Goal: Task Accomplishment & Management: Manage account settings

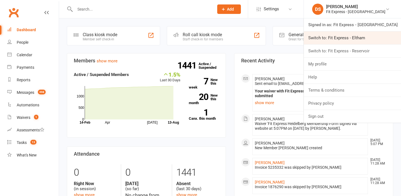
click at [356, 40] on link "Switch to: Fit Express - Eltham" at bounding box center [352, 37] width 97 height 13
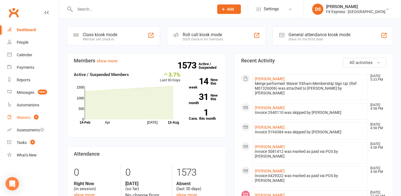
click at [33, 118] on count-badge "4" at bounding box center [34, 117] width 7 height 4
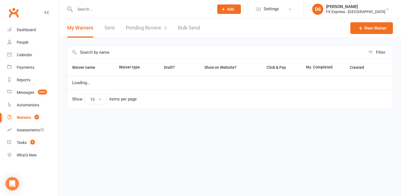
click at [142, 33] on link "Pending Review 4" at bounding box center [146, 27] width 41 height 19
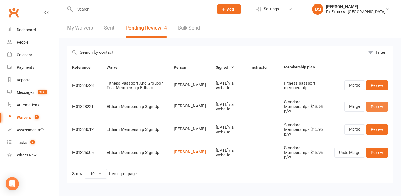
click at [373, 107] on link "Review" at bounding box center [377, 107] width 22 height 10
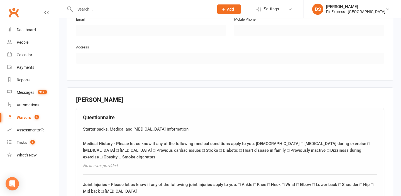
scroll to position [357, 0]
click at [357, 13] on div "Fit Express - Eltham" at bounding box center [355, 11] width 59 height 5
click at [357, 11] on div "Fit Express - [GEOGRAPHIC_DATA]" at bounding box center [355, 11] width 59 height 5
click at [358, 9] on div "Fit Express - [GEOGRAPHIC_DATA]" at bounding box center [355, 11] width 59 height 5
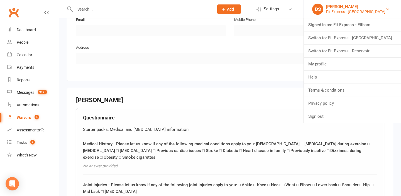
click at [358, 38] on link "Switch to: Fit Express - [GEOGRAPHIC_DATA]" at bounding box center [352, 37] width 97 height 13
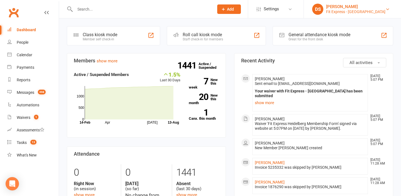
click at [339, 12] on link "DS Drew Stubbs Fit Express - Heidelberg" at bounding box center [352, 9] width 80 height 11
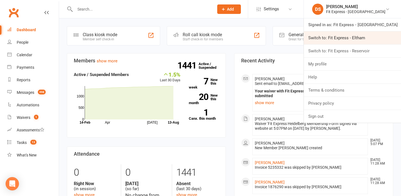
click at [345, 41] on link "Switch to: Fit Express - Eltham" at bounding box center [352, 37] width 97 height 13
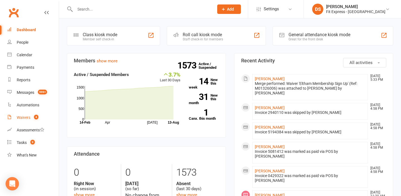
click at [22, 119] on div "Waivers" at bounding box center [24, 117] width 14 height 4
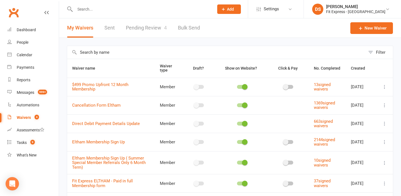
click at [158, 25] on link "Pending Review 4" at bounding box center [146, 27] width 41 height 19
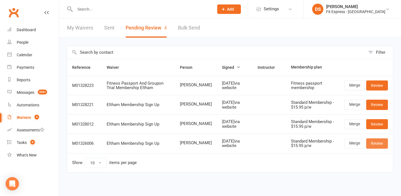
click at [377, 146] on link "Review" at bounding box center [377, 143] width 22 height 10
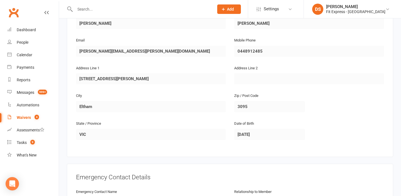
scroll to position [151, 0]
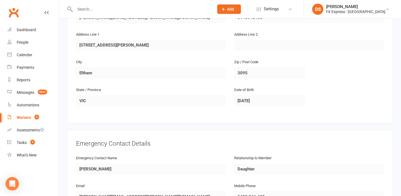
click at [25, 118] on div "Waivers" at bounding box center [24, 117] width 14 height 4
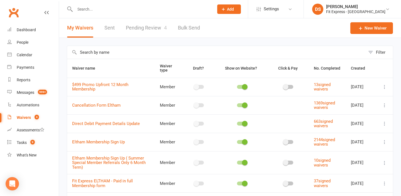
click at [152, 28] on link "Pending Review 4" at bounding box center [146, 27] width 41 height 19
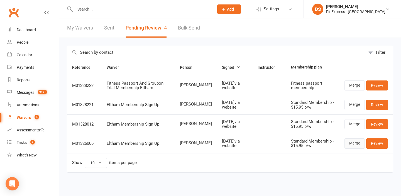
click at [353, 143] on link "Merge" at bounding box center [354, 143] width 20 height 10
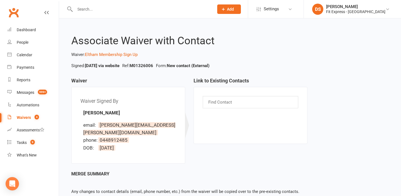
click at [221, 99] on input "text" at bounding box center [221, 102] width 26 height 7
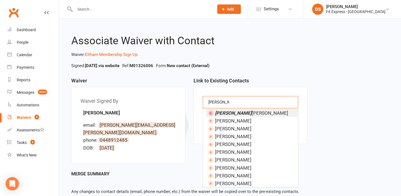
type input "ingrid klein"
click at [233, 113] on em "ingrid Klein" at bounding box center [233, 113] width 37 height 6
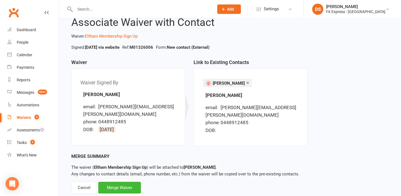
scroll to position [33, 0]
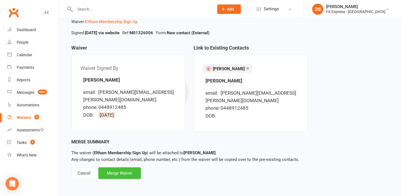
click at [117, 177] on div "Merge Waiver" at bounding box center [119, 173] width 43 height 12
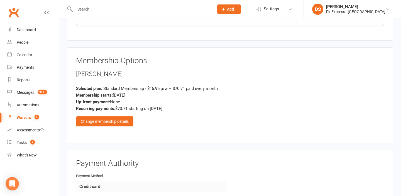
scroll to position [613, 0]
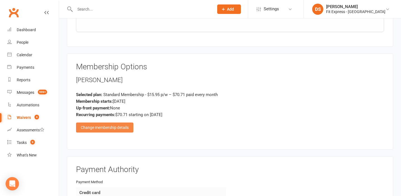
click at [128, 123] on div "Change membership details" at bounding box center [104, 128] width 57 height 10
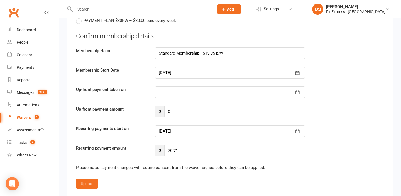
scroll to position [1023, 0]
click at [298, 128] on icon "button" at bounding box center [298, 131] width 6 height 6
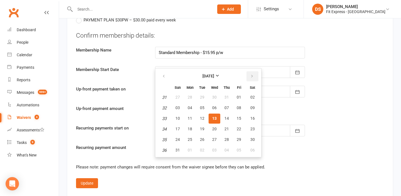
click at [253, 74] on icon "button" at bounding box center [252, 76] width 4 height 4
click at [191, 95] on span "01" at bounding box center [190, 97] width 4 height 4
type input "01 Sep 2025"
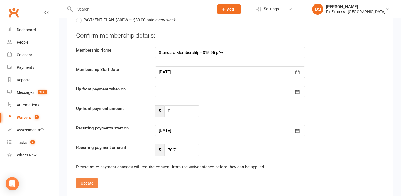
click at [91, 178] on button "Update" at bounding box center [87, 183] width 22 height 10
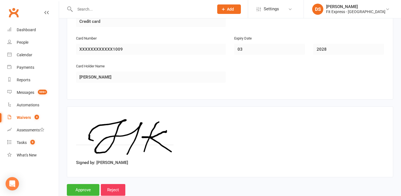
scroll to position [791, 0]
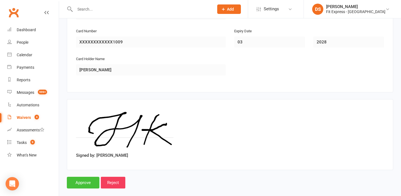
click at [83, 177] on input "Approve" at bounding box center [83, 183] width 33 height 12
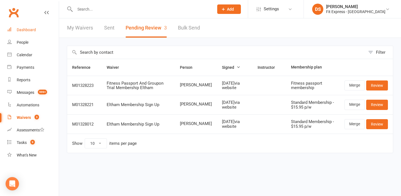
click at [22, 32] on link "Dashboard" at bounding box center [33, 30] width 52 height 13
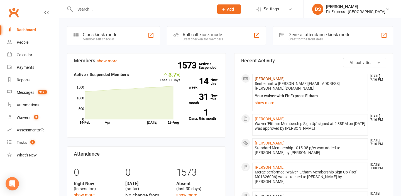
click at [270, 77] on link "[PERSON_NAME]" at bounding box center [270, 79] width 30 height 4
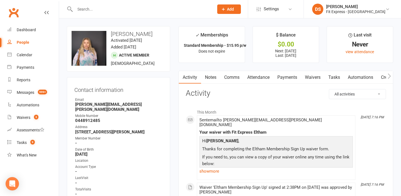
click at [206, 79] on link "Notes" at bounding box center [210, 77] width 19 height 13
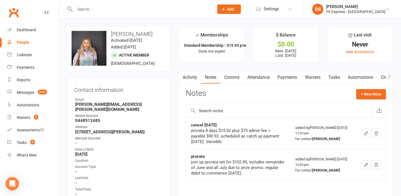
click at [282, 79] on link "Payments" at bounding box center [287, 77] width 28 height 13
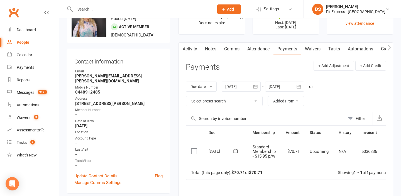
scroll to position [29, 0]
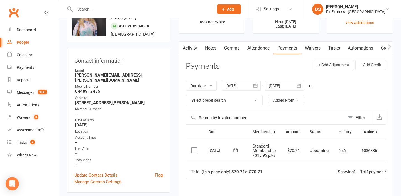
click at [280, 87] on div at bounding box center [284, 86] width 39 height 10
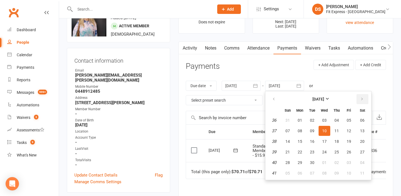
click at [361, 97] on button "button" at bounding box center [362, 99] width 12 height 10
click at [301, 118] on span "01" at bounding box center [300, 120] width 4 height 4
type input "01 Dec 2025"
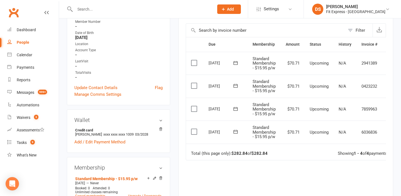
scroll to position [0, 14]
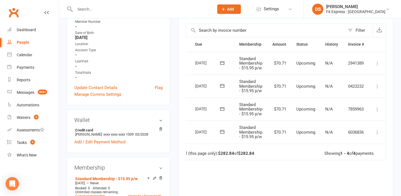
click at [378, 135] on button at bounding box center [377, 132] width 7 height 7
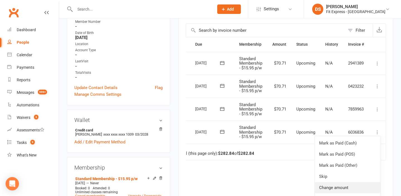
click at [333, 184] on link "Change amount" at bounding box center [348, 187] width 66 height 11
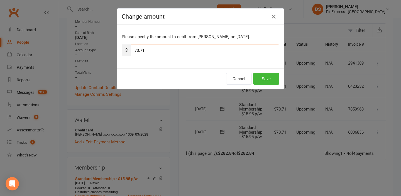
drag, startPoint x: 161, startPoint y: 49, endPoint x: 135, endPoint y: 51, distance: 26.8
click at [135, 51] on input "70.71" at bounding box center [205, 51] width 148 height 12
type input "35.35"
click at [269, 81] on button "Save" at bounding box center [266, 79] width 26 height 12
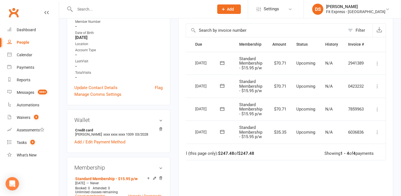
click at [378, 111] on icon at bounding box center [378, 110] width 6 height 6
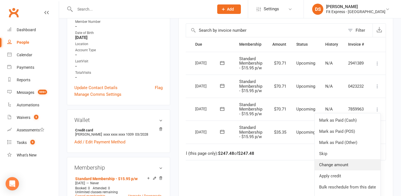
click at [342, 163] on link "Change amount" at bounding box center [348, 164] width 66 height 11
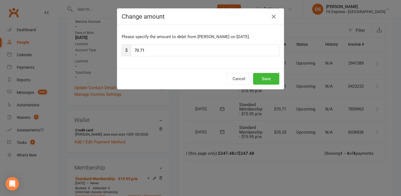
click at [181, 57] on div "Please specify the amount to debit from Ingrid Kleinhenz on Oct 1, 2025. $ 70.71" at bounding box center [200, 47] width 167 height 44
drag, startPoint x: 171, startPoint y: 53, endPoint x: 135, endPoint y: 51, distance: 36.0
click at [135, 51] on input "70.71" at bounding box center [205, 51] width 148 height 12
type input "35.35"
click at [269, 79] on button "Save" at bounding box center [266, 79] width 26 height 12
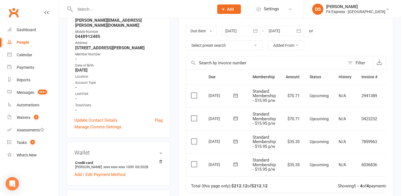
scroll to position [0, 0]
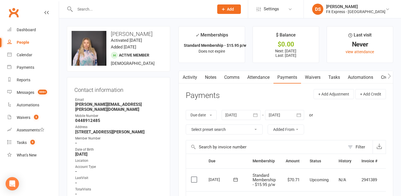
click at [215, 79] on link "Notes" at bounding box center [210, 77] width 19 height 13
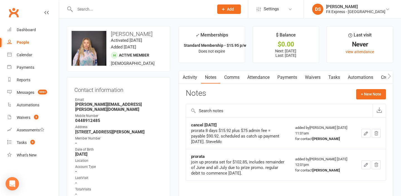
click at [295, 76] on link "Payments" at bounding box center [287, 77] width 28 height 13
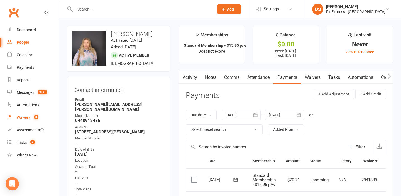
click at [28, 119] on div "Waivers" at bounding box center [24, 117] width 14 height 4
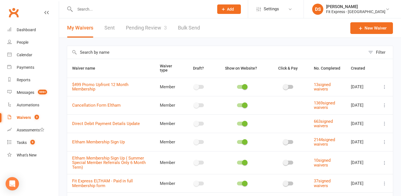
click at [139, 29] on link "Pending Review 3" at bounding box center [146, 27] width 41 height 19
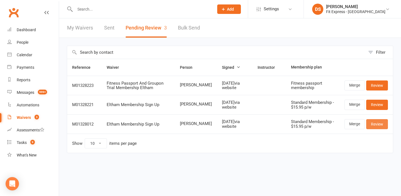
click at [376, 123] on link "Review" at bounding box center [377, 124] width 22 height 10
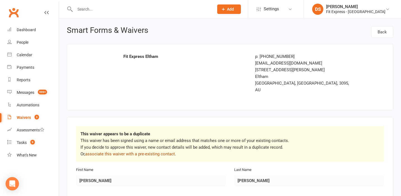
click at [161, 151] on link "associate this waiver with a pre-existing contact" at bounding box center [130, 153] width 90 height 5
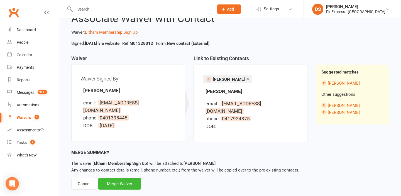
scroll to position [24, 0]
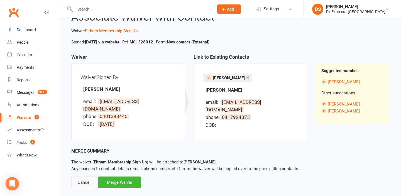
click at [82, 177] on div "Cancel" at bounding box center [84, 183] width 26 height 12
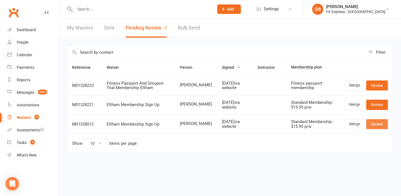
click at [373, 124] on link "Review" at bounding box center [377, 124] width 22 height 10
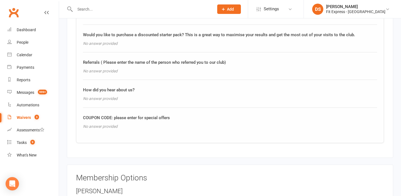
scroll to position [540, 0]
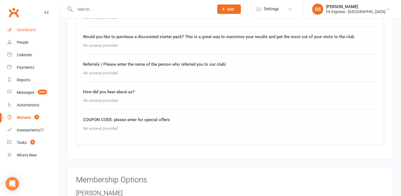
click at [25, 30] on div "Dashboard" at bounding box center [26, 30] width 19 height 4
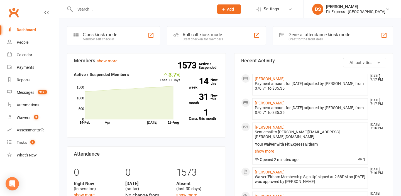
click at [94, 12] on input "text" at bounding box center [141, 9] width 137 height 8
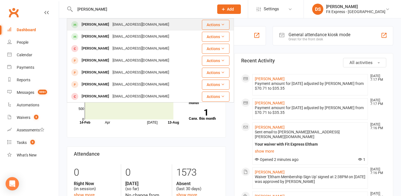
type input "ava murp"
click at [95, 21] on div "ava murphy" at bounding box center [95, 25] width 31 height 8
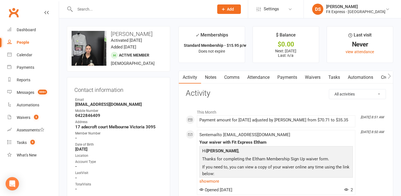
click at [211, 77] on link "Notes" at bounding box center [210, 77] width 19 height 13
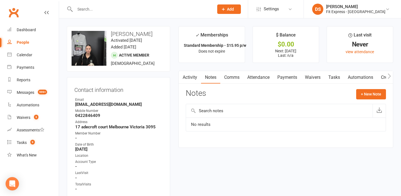
click at [273, 77] on link "Attendance" at bounding box center [258, 77] width 30 height 13
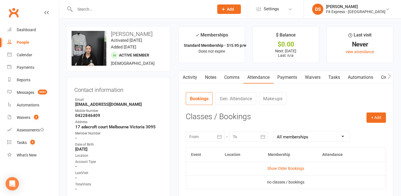
click at [283, 79] on link "Payments" at bounding box center [287, 77] width 28 height 13
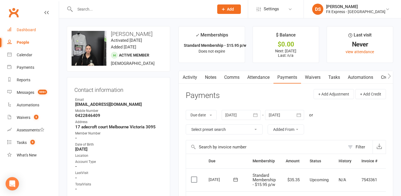
click at [33, 24] on link "Dashboard" at bounding box center [33, 30] width 52 height 13
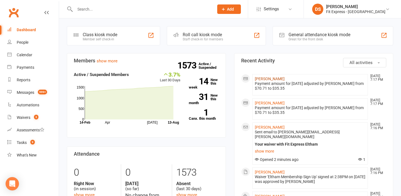
click at [271, 79] on link "[PERSON_NAME]" at bounding box center [270, 79] width 30 height 4
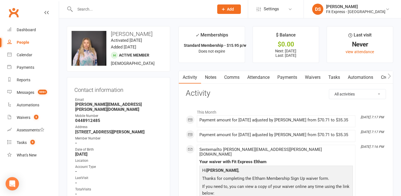
click at [315, 81] on link "Waivers" at bounding box center [312, 77] width 23 height 13
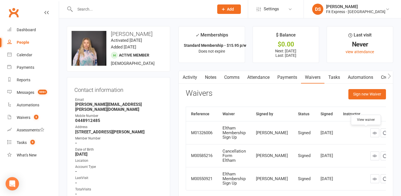
click at [373, 133] on icon at bounding box center [375, 133] width 4 height 4
drag, startPoint x: 152, startPoint y: 37, endPoint x: 145, endPoint y: 36, distance: 6.7
click at [145, 36] on div "upload photo change photo Ingrid Kleinhenz Activated 9 June, 2022 Added 9 June,…" at bounding box center [118, 48] width 103 height 45
click at [149, 36] on h3 "[PERSON_NAME]" at bounding box center [119, 34] width 94 height 6
drag, startPoint x: 149, startPoint y: 36, endPoint x: 116, endPoint y: 34, distance: 33.5
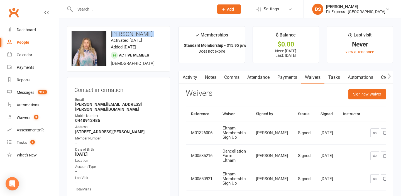
click at [116, 34] on h3 "[PERSON_NAME]" at bounding box center [119, 34] width 94 height 6
click at [115, 92] on h3 "Contact information" at bounding box center [118, 89] width 88 height 8
click at [27, 122] on link "Waivers 3" at bounding box center [33, 117] width 52 height 13
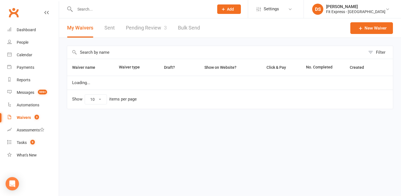
click at [143, 32] on link "Pending Review 3" at bounding box center [146, 27] width 41 height 19
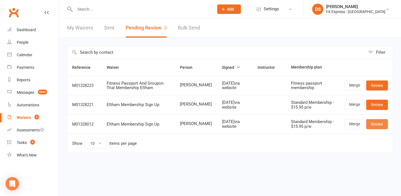
click at [383, 124] on link "Review" at bounding box center [377, 124] width 22 height 10
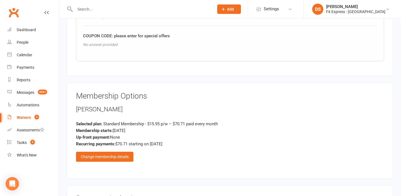
scroll to position [645, 0]
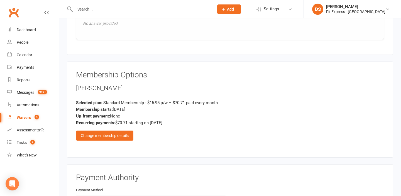
click at [136, 128] on div "Gus Wilkins Selected plan: Standard Membership - $15.95 p/w – $70.71 paid every…" at bounding box center [230, 112] width 308 height 57
click at [119, 131] on div "Change membership details" at bounding box center [104, 136] width 57 height 10
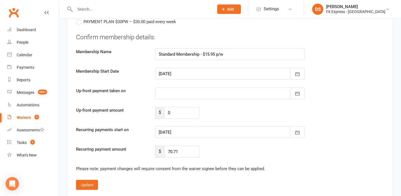
scroll to position [1072, 0]
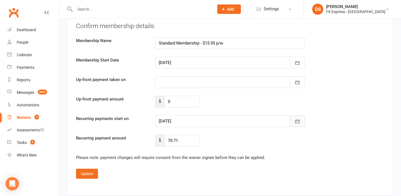
click at [295, 119] on icon "button" at bounding box center [298, 122] width 6 height 6
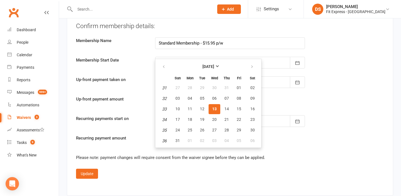
click at [250, 65] on th at bounding box center [252, 67] width 14 height 12
click at [251, 65] on icon "button" at bounding box center [252, 67] width 4 height 4
click at [191, 85] on span "01" at bounding box center [190, 87] width 4 height 4
type input "01 Sep 2025"
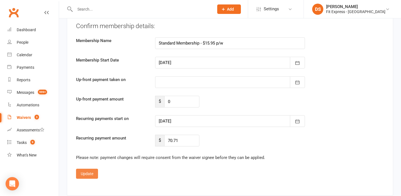
click at [96, 169] on button "Update" at bounding box center [87, 174] width 22 height 10
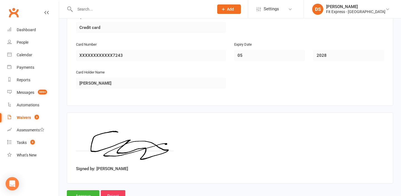
scroll to position [832, 0]
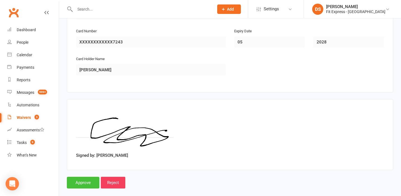
click at [79, 177] on input "Approve" at bounding box center [83, 183] width 33 height 12
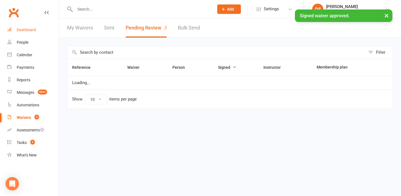
click at [35, 30] on div "Dashboard" at bounding box center [26, 30] width 19 height 4
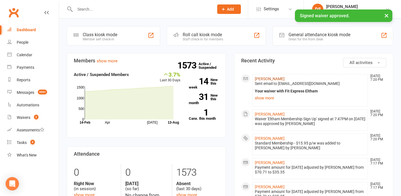
click at [269, 77] on link "[PERSON_NAME]" at bounding box center [270, 79] width 30 height 4
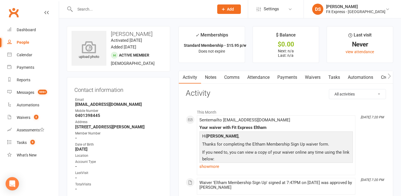
click at [96, 49] on icon at bounding box center [89, 47] width 38 height 12
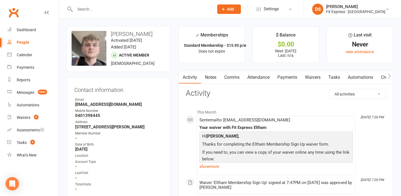
click at [288, 80] on link "Payments" at bounding box center [287, 77] width 28 height 13
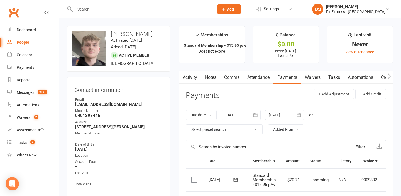
click at [292, 118] on div at bounding box center [284, 115] width 39 height 10
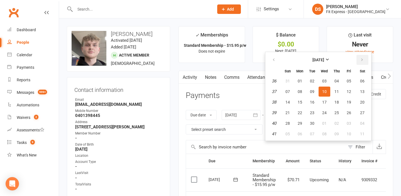
click at [363, 63] on button "button" at bounding box center [362, 60] width 12 height 10
click at [301, 81] on span "01" at bounding box center [300, 81] width 4 height 4
type input "01 Dec 2025"
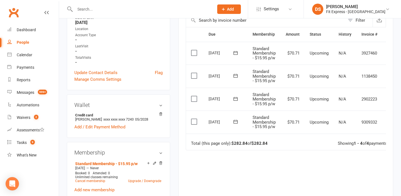
scroll to position [0, 14]
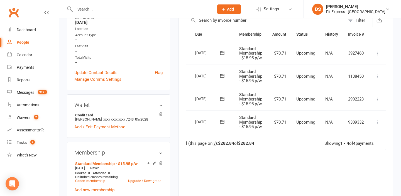
click at [378, 121] on icon at bounding box center [378, 122] width 6 height 6
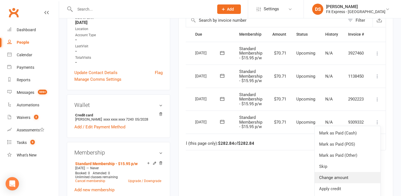
click at [340, 176] on link "Change amount" at bounding box center [348, 177] width 66 height 11
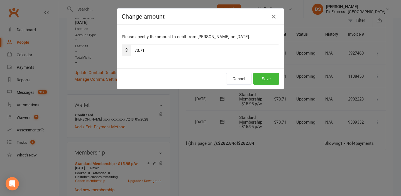
click at [163, 56] on div "Please specify the amount to debit from Gus Wilkins on Sep 1, 2025. $ 70.71" at bounding box center [200, 47] width 167 height 44
drag, startPoint x: 157, startPoint y: 50, endPoint x: 129, endPoint y: 52, distance: 27.4
click at [129, 52] on div "$ 70.71" at bounding box center [201, 51] width 158 height 12
type input "35.35"
click at [256, 78] on button "Save" at bounding box center [266, 79] width 26 height 12
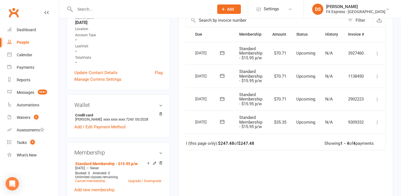
click at [377, 99] on icon at bounding box center [378, 100] width 6 height 6
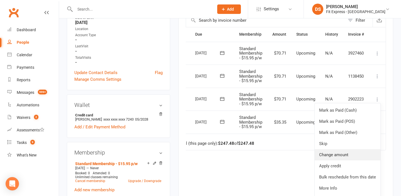
click at [339, 153] on link "Change amount" at bounding box center [348, 154] width 66 height 11
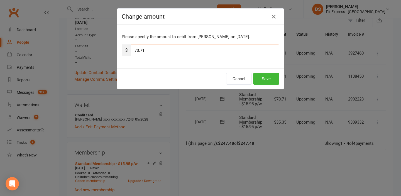
drag, startPoint x: 155, startPoint y: 50, endPoint x: 134, endPoint y: 50, distance: 20.9
click at [134, 50] on input "70.71" at bounding box center [205, 51] width 148 height 12
type input "35.35"
click at [271, 82] on button "Save" at bounding box center [266, 79] width 26 height 12
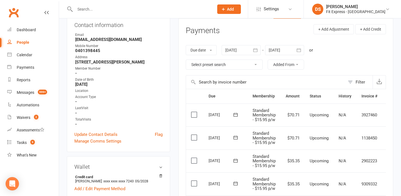
scroll to position [0, 0]
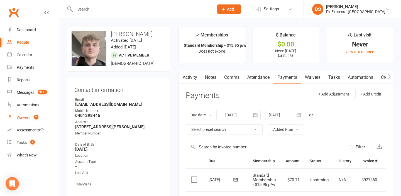
click at [33, 116] on count-badge "2" at bounding box center [34, 117] width 7 height 4
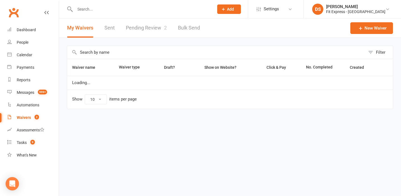
click at [143, 34] on link "Pending Review 2" at bounding box center [146, 27] width 41 height 19
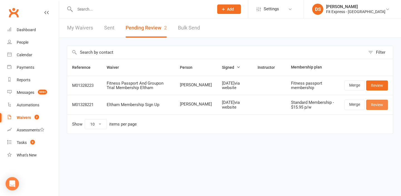
click at [375, 102] on link "Review" at bounding box center [377, 105] width 22 height 10
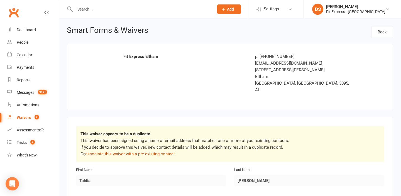
click at [154, 151] on link "associate this waiver with a pre-existing contact" at bounding box center [130, 153] width 90 height 5
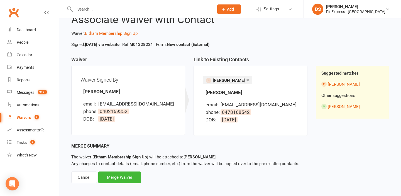
scroll to position [25, 0]
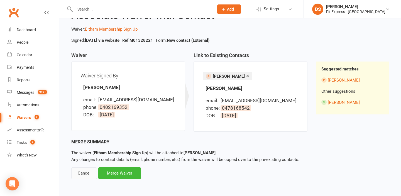
click at [89, 168] on div "Cancel" at bounding box center [84, 173] width 26 height 12
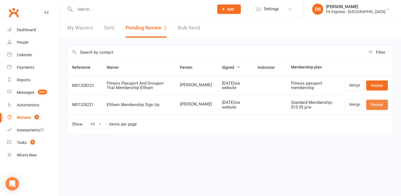
click at [375, 105] on link "Review" at bounding box center [377, 105] width 22 height 10
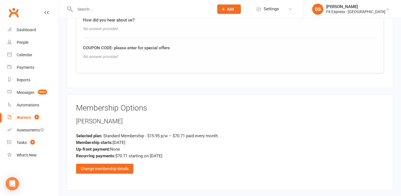
scroll to position [618, 0]
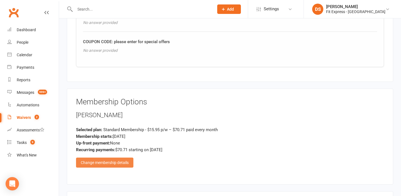
click at [117, 158] on div "Change membership details" at bounding box center [104, 163] width 57 height 10
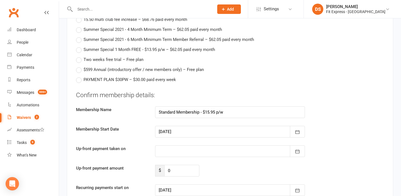
scroll to position [1054, 0]
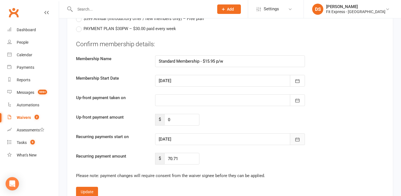
click at [297, 137] on icon "button" at bounding box center [298, 140] width 6 height 6
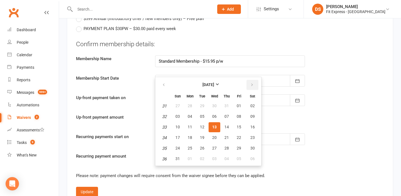
click at [252, 83] on icon "button" at bounding box center [252, 85] width 4 height 4
click at [189, 104] on span "01" at bounding box center [190, 106] width 4 height 4
type input "01 Sep 2025"
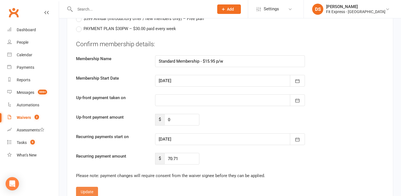
click at [92, 187] on button "Update" at bounding box center [87, 192] width 22 height 10
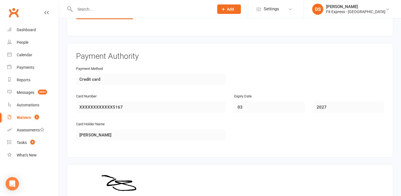
scroll to position [832, 0]
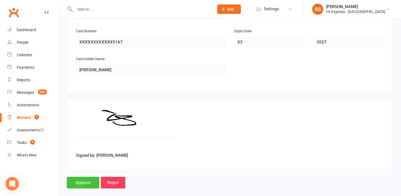
click at [79, 177] on input "Approve" at bounding box center [83, 183] width 33 height 12
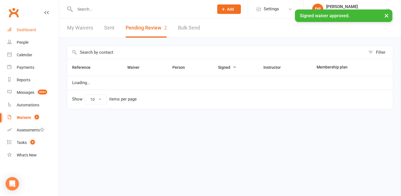
click at [36, 30] on link "Dashboard" at bounding box center [33, 30] width 52 height 13
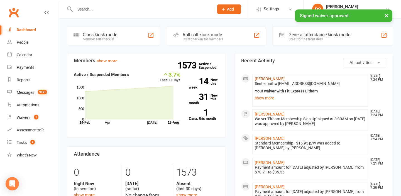
click at [259, 77] on link "[PERSON_NAME]" at bounding box center [270, 79] width 30 height 4
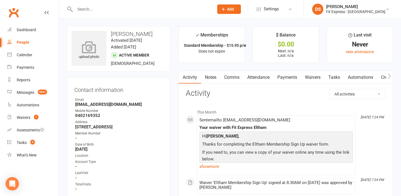
click at [85, 51] on icon at bounding box center [89, 47] width 38 height 12
click at [85, 51] on div "change photo" at bounding box center [89, 48] width 35 height 35
click at [101, 47] on div "change photo" at bounding box center [89, 48] width 35 height 35
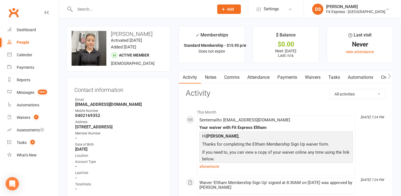
click at [294, 79] on link "Payments" at bounding box center [287, 77] width 28 height 13
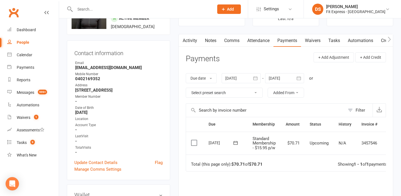
scroll to position [57, 0]
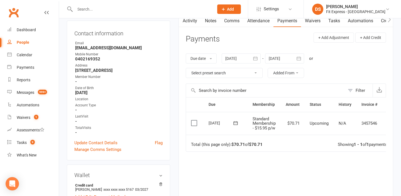
click at [288, 57] on div at bounding box center [284, 58] width 39 height 10
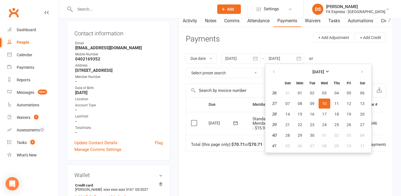
click at [371, 76] on ul "September 2025 Sun Mon Tue Wed Thu Fri Sat 36 31 01 02 03 04 05 06 37 07 08 09 …" at bounding box center [318, 108] width 106 height 89
click at [361, 73] on icon "button" at bounding box center [362, 72] width 4 height 4
click at [301, 93] on span "01" at bounding box center [300, 93] width 4 height 4
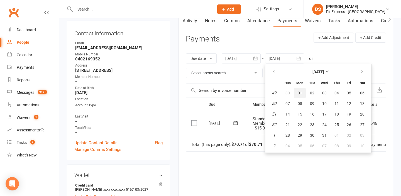
type input "01 Dec 2025"
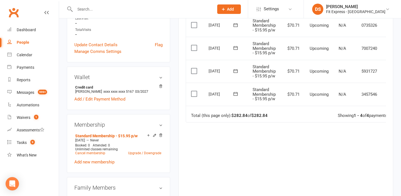
scroll to position [0, 14]
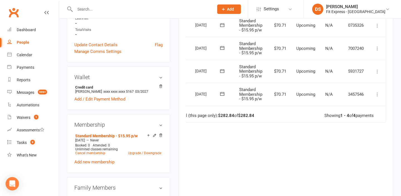
click at [378, 96] on icon at bounding box center [378, 95] width 6 height 6
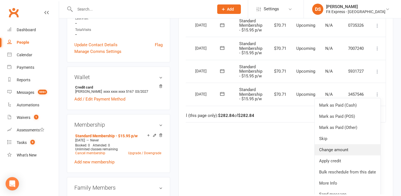
click at [340, 151] on link "Change amount" at bounding box center [348, 149] width 66 height 11
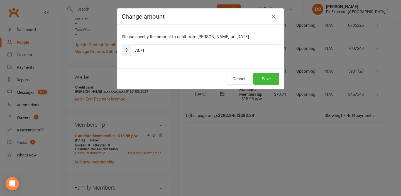
drag, startPoint x: 163, startPoint y: 47, endPoint x: 135, endPoint y: 50, distance: 28.3
click at [135, 50] on input "70.71" at bounding box center [205, 51] width 148 height 12
type input "35.35"
click at [268, 79] on button "Save" at bounding box center [266, 79] width 26 height 12
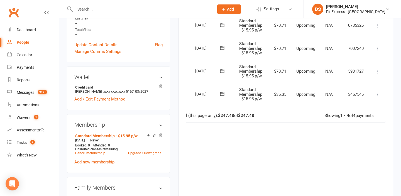
click at [378, 74] on icon at bounding box center [378, 72] width 6 height 6
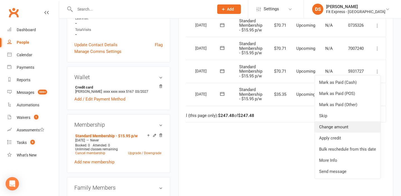
click at [350, 124] on link "Change amount" at bounding box center [348, 126] width 66 height 11
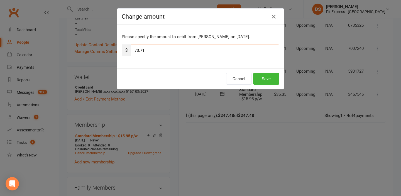
drag, startPoint x: 155, startPoint y: 48, endPoint x: 133, endPoint y: 49, distance: 21.2
click at [133, 49] on input "70.71" at bounding box center [205, 51] width 148 height 12
type input "35.35"
click at [263, 79] on button "Save" at bounding box center [266, 79] width 26 height 12
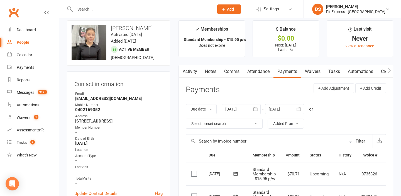
scroll to position [0, 0]
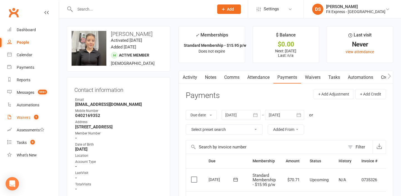
click at [24, 117] on div "Waivers" at bounding box center [24, 117] width 14 height 4
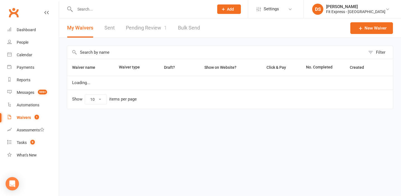
click at [138, 31] on link "Pending Review 1" at bounding box center [146, 27] width 41 height 19
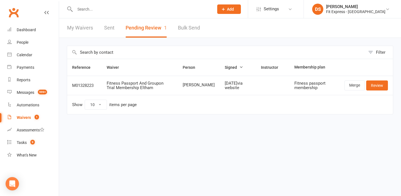
click at [13, 11] on link "Clubworx" at bounding box center [14, 13] width 14 height 14
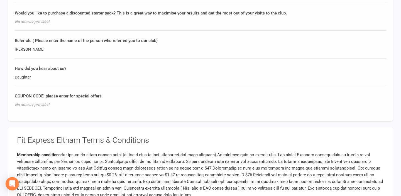
scroll to position [474, 0]
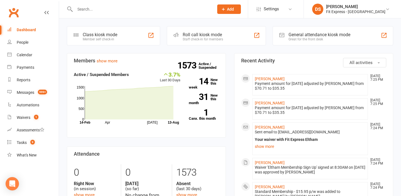
click at [91, 11] on input "text" at bounding box center [141, 9] width 137 height 8
click at [84, 7] on input "text" at bounding box center [141, 9] width 137 height 8
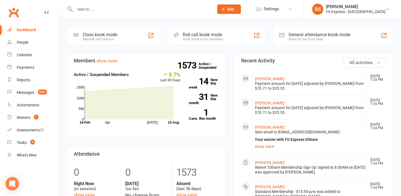
click at [84, 7] on input "text" at bounding box center [141, 9] width 137 height 8
click at [84, 9] on input "text" at bounding box center [141, 9] width 137 height 8
click at [90, 16] on div at bounding box center [138, 9] width 143 height 18
click at [89, 11] on input "text" at bounding box center [141, 9] width 137 height 8
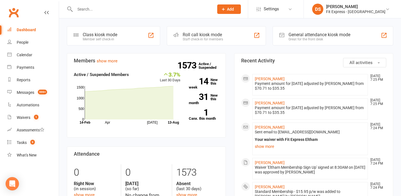
click at [92, 12] on input "text" at bounding box center [141, 9] width 137 height 8
click at [93, 12] on input "text" at bounding box center [141, 9] width 137 height 8
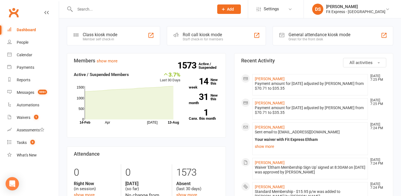
click at [93, 11] on input "text" at bounding box center [141, 9] width 137 height 8
click at [93, 11] on input "henry" at bounding box center [141, 9] width 137 height 8
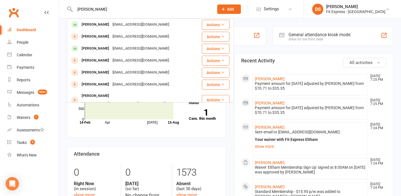
type input "henry"
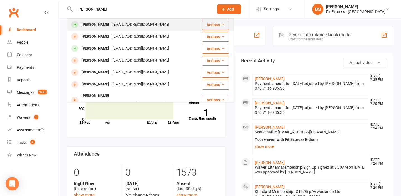
click at [84, 21] on div "Henry Hoysted" at bounding box center [95, 25] width 31 height 8
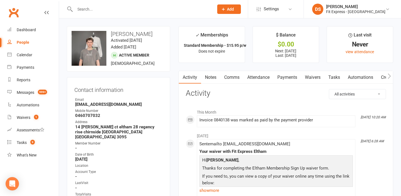
click at [17, 13] on link "Clubworx" at bounding box center [14, 13] width 14 height 14
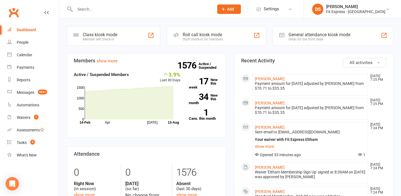
click at [18, 9] on link "Clubworx" at bounding box center [14, 13] width 14 height 14
